Goal: Information Seeking & Learning: Check status

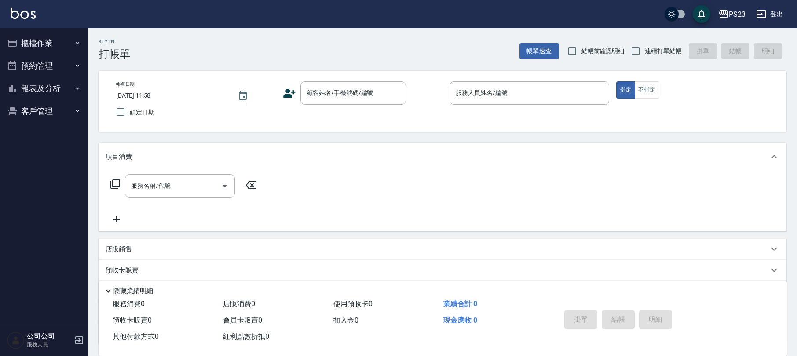
click at [50, 106] on button "客戶管理" at bounding box center [44, 111] width 81 height 23
click at [47, 147] on ul "客戶列表" at bounding box center [44, 135] width 81 height 27
click at [49, 136] on link "客戶列表" at bounding box center [44, 136] width 81 height 20
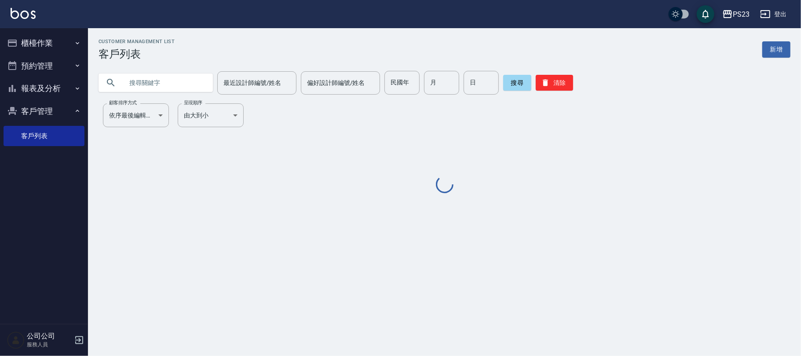
drag, startPoint x: 134, startPoint y: 80, endPoint x: 121, endPoint y: 83, distance: 13.0
click at [136, 81] on input "text" at bounding box center [164, 83] width 83 height 24
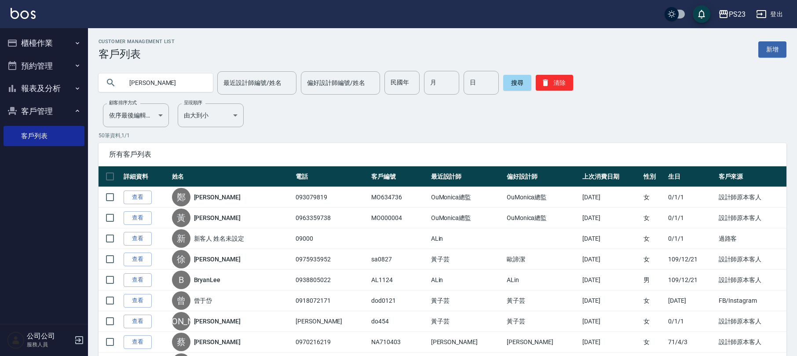
type input "[PERSON_NAME]"
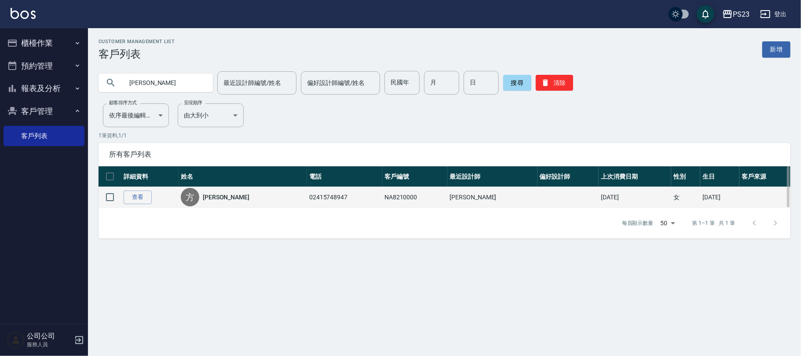
click at [218, 191] on div "[PERSON_NAME]" at bounding box center [243, 197] width 124 height 18
click at [217, 198] on link "[PERSON_NAME]" at bounding box center [226, 197] width 47 height 9
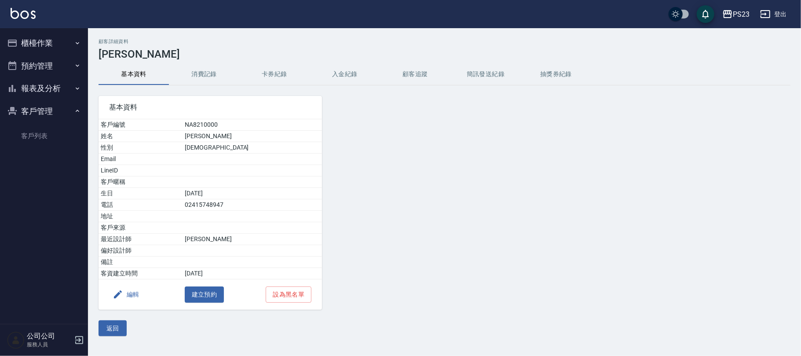
click at [204, 69] on button "消費記錄" at bounding box center [204, 74] width 70 height 21
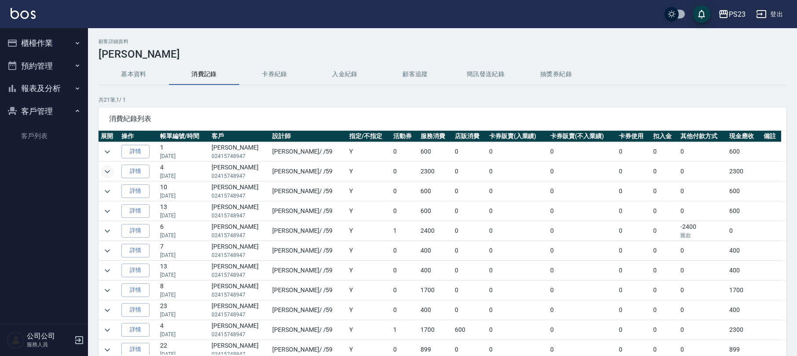
click at [105, 173] on icon "expand row" at bounding box center [107, 171] width 11 height 11
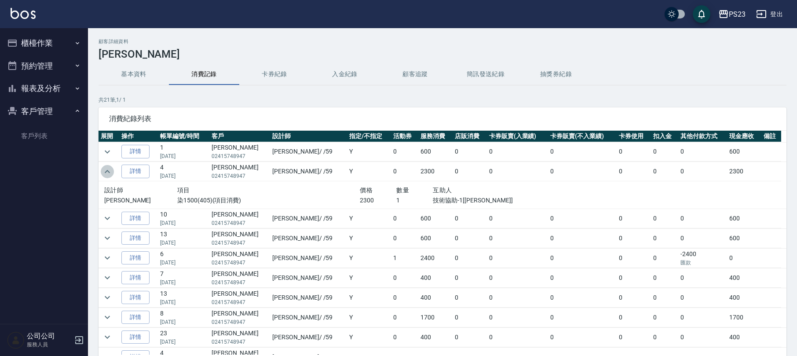
click at [108, 173] on icon "expand row" at bounding box center [107, 171] width 11 height 11
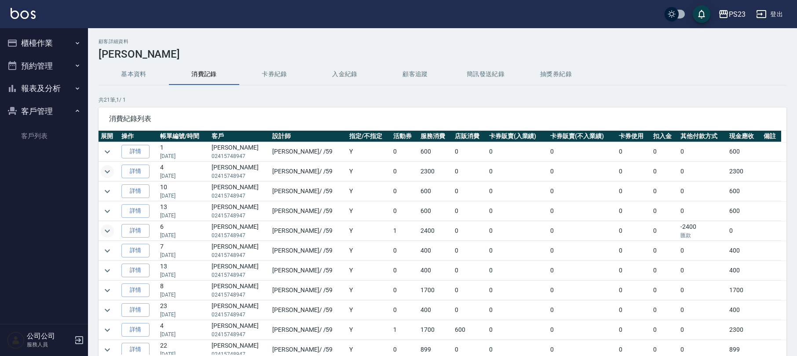
click at [106, 233] on icon "expand row" at bounding box center [107, 231] width 11 height 11
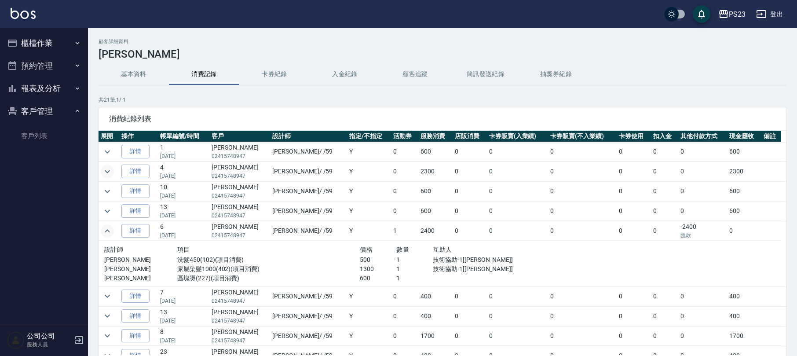
click at [106, 232] on icon "expand row" at bounding box center [107, 230] width 5 height 3
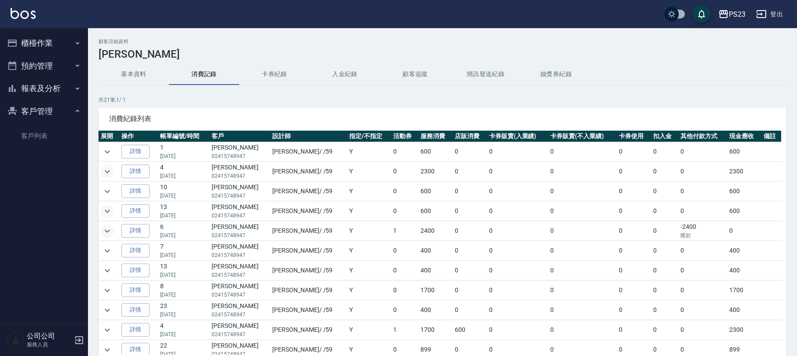
click at [108, 215] on icon "expand row" at bounding box center [107, 211] width 11 height 11
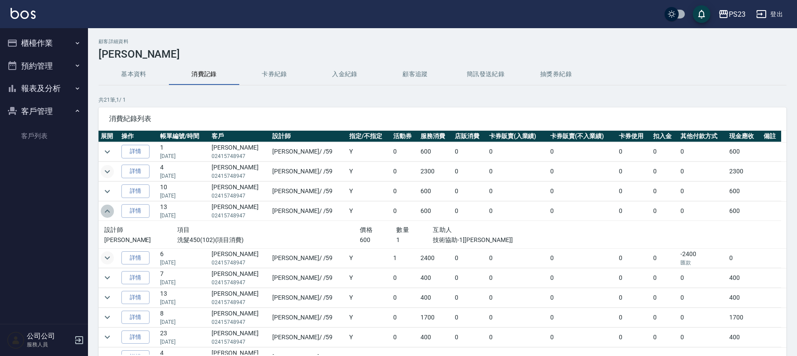
click at [108, 215] on icon "expand row" at bounding box center [107, 211] width 11 height 11
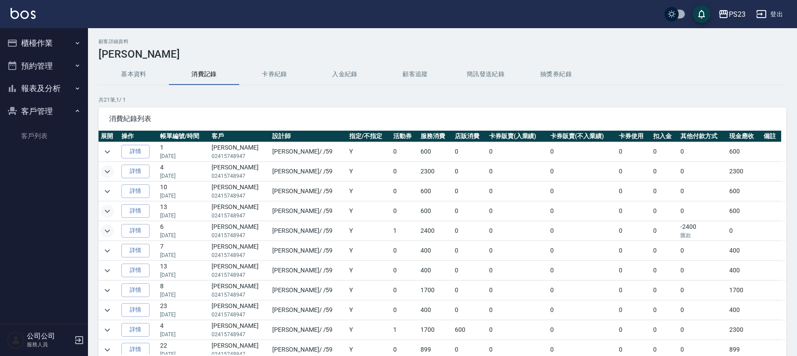
click at [106, 170] on icon "expand row" at bounding box center [107, 171] width 11 height 11
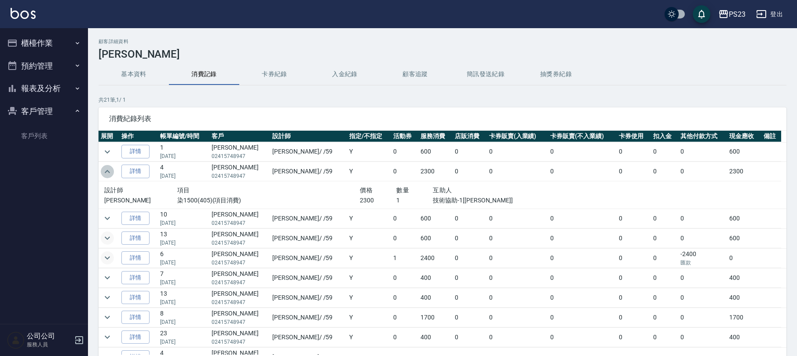
click at [106, 170] on icon "expand row" at bounding box center [107, 171] width 11 height 11
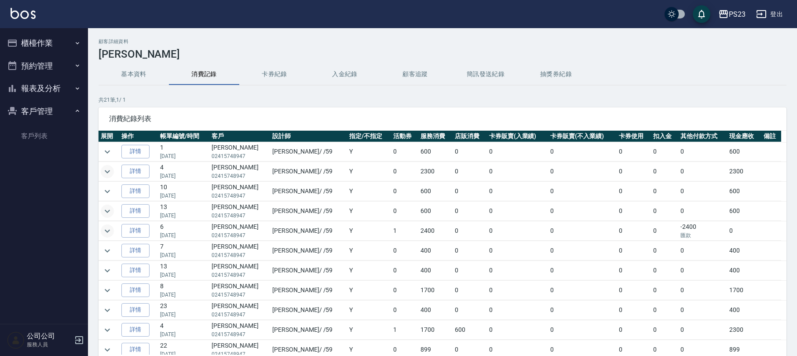
click at [109, 231] on icon "expand row" at bounding box center [107, 231] width 11 height 11
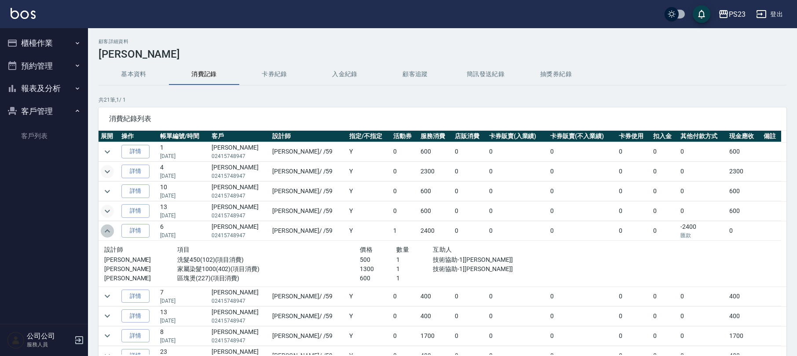
click at [106, 232] on icon "expand row" at bounding box center [107, 231] width 11 height 11
